Goal: Check status

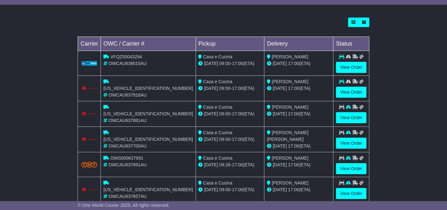
click at [348, 105] on icon at bounding box center [348, 107] width 5 height 4
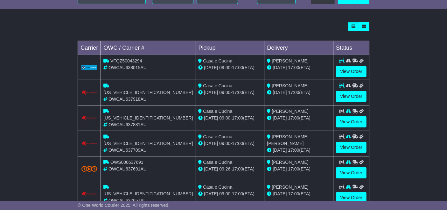
scroll to position [197, 0]
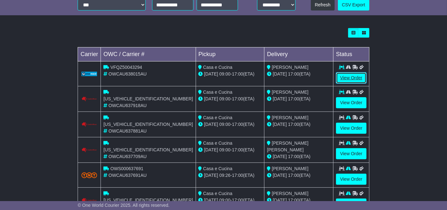
click at [348, 78] on link "View Order" at bounding box center [351, 77] width 31 height 11
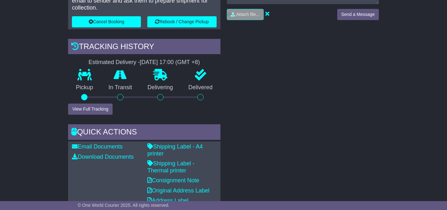
scroll to position [188, 0]
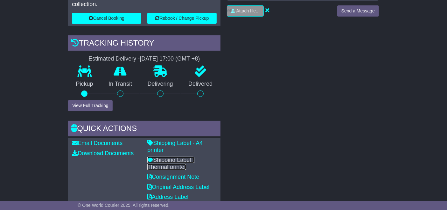
click at [194, 157] on link "Shipping Label - Thermal printer" at bounding box center [170, 163] width 47 height 13
